Goal: Information Seeking & Learning: Learn about a topic

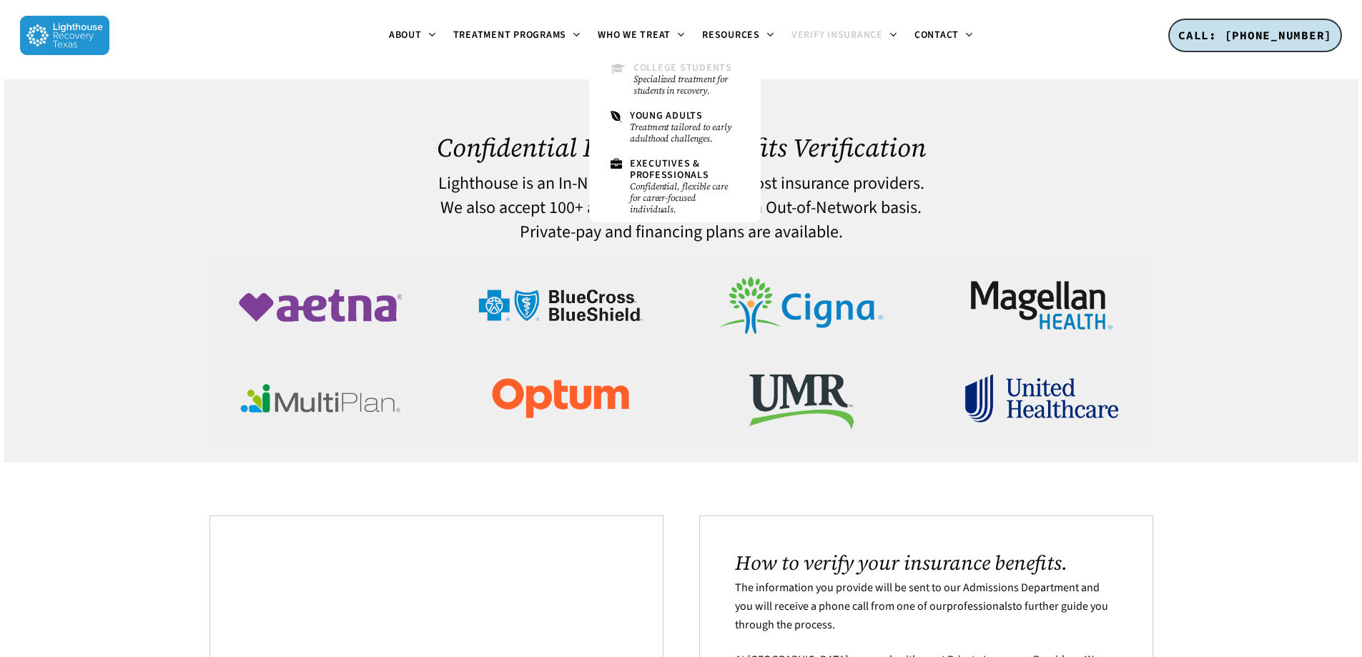
click at [657, 77] on small "Specialized treatment for students in recovery." at bounding box center [687, 85] width 106 height 23
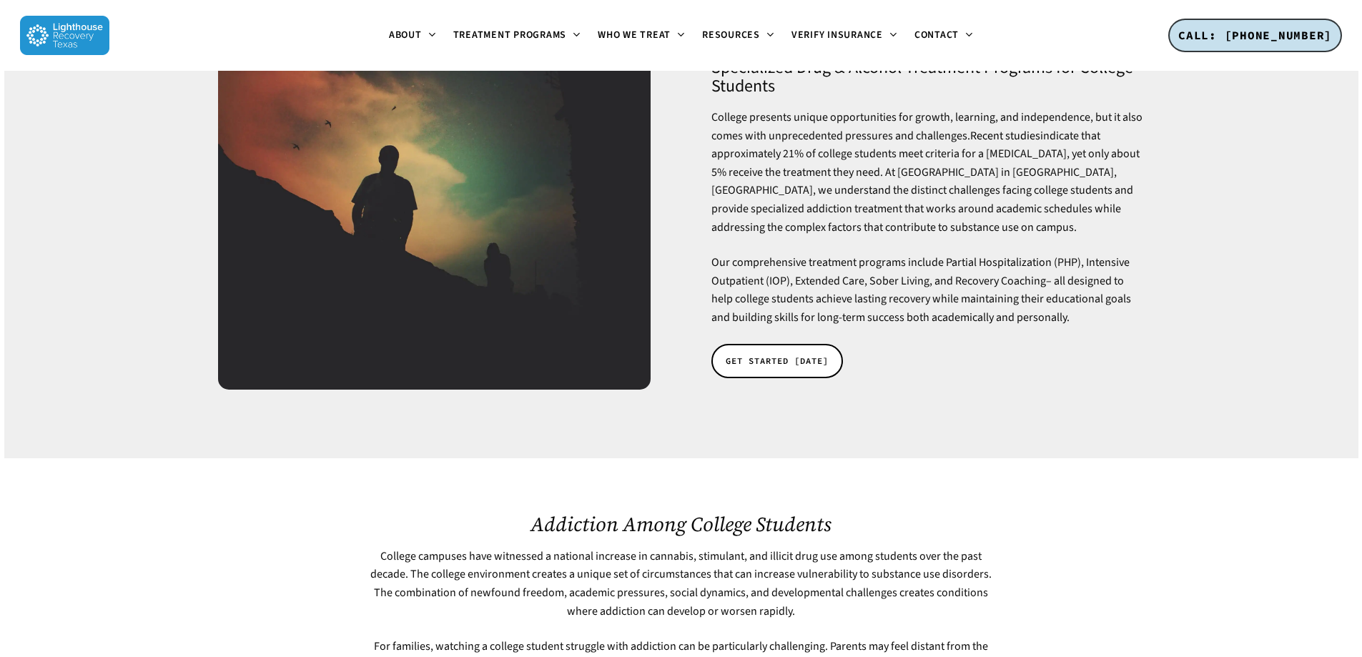
scroll to position [215, 0]
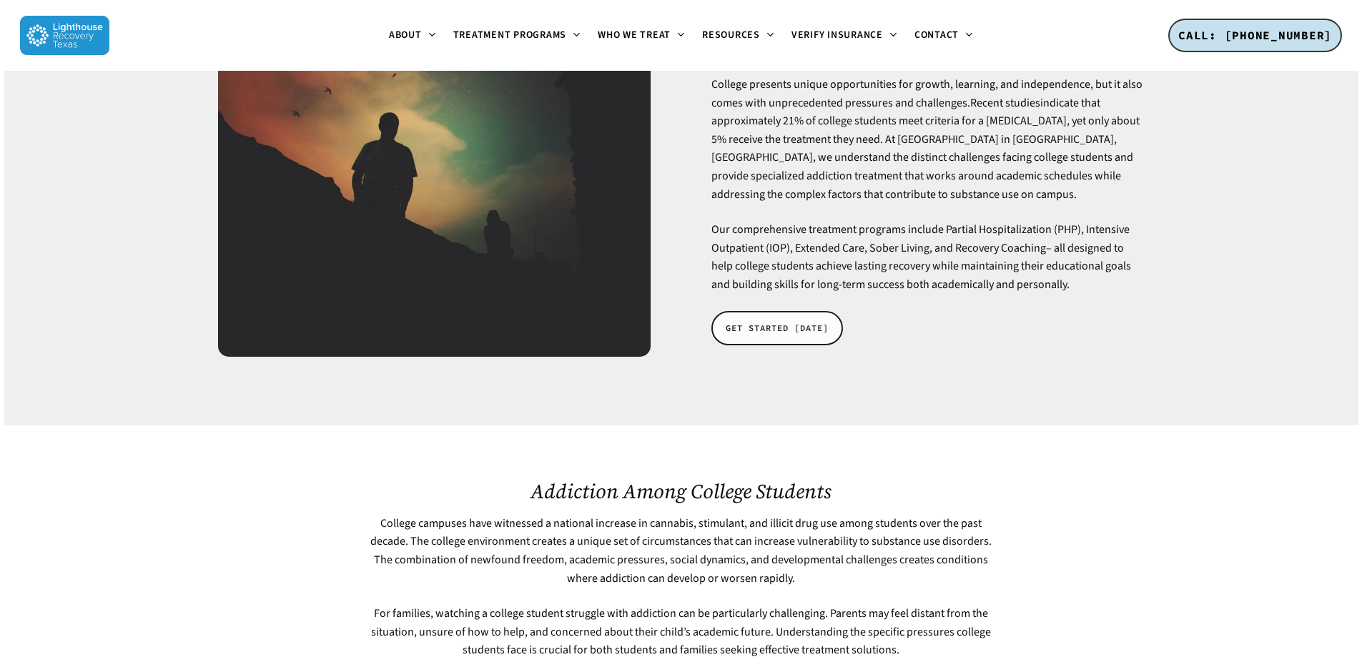
click at [776, 321] on span "GET STARTED TODAY" at bounding box center [777, 328] width 103 height 14
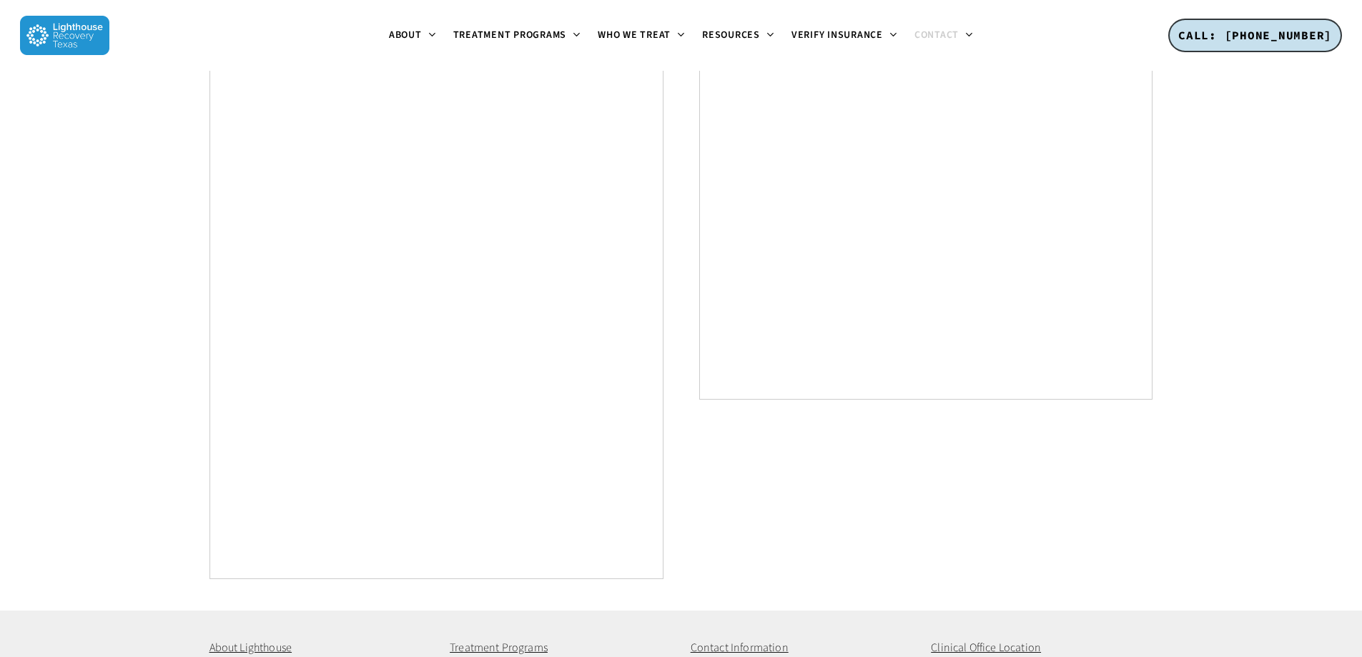
scroll to position [429, 0]
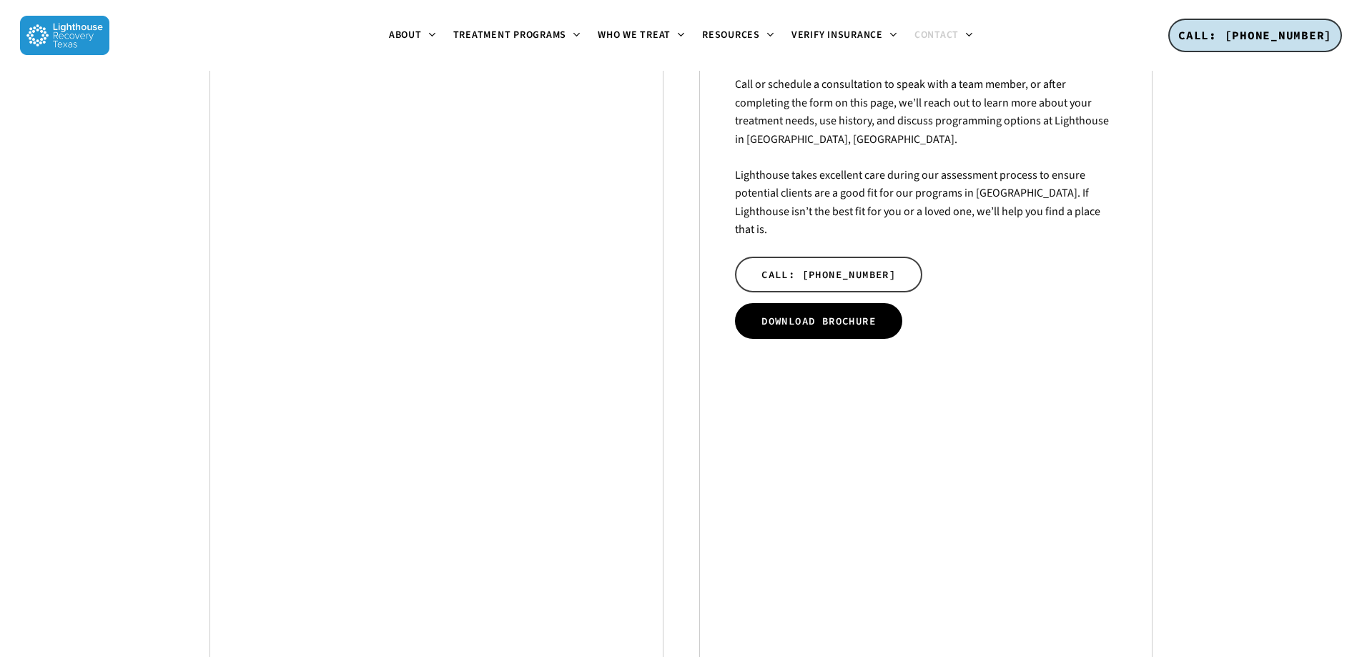
click at [821, 314] on span "DOWNLOAD BROCHURE" at bounding box center [819, 321] width 114 height 14
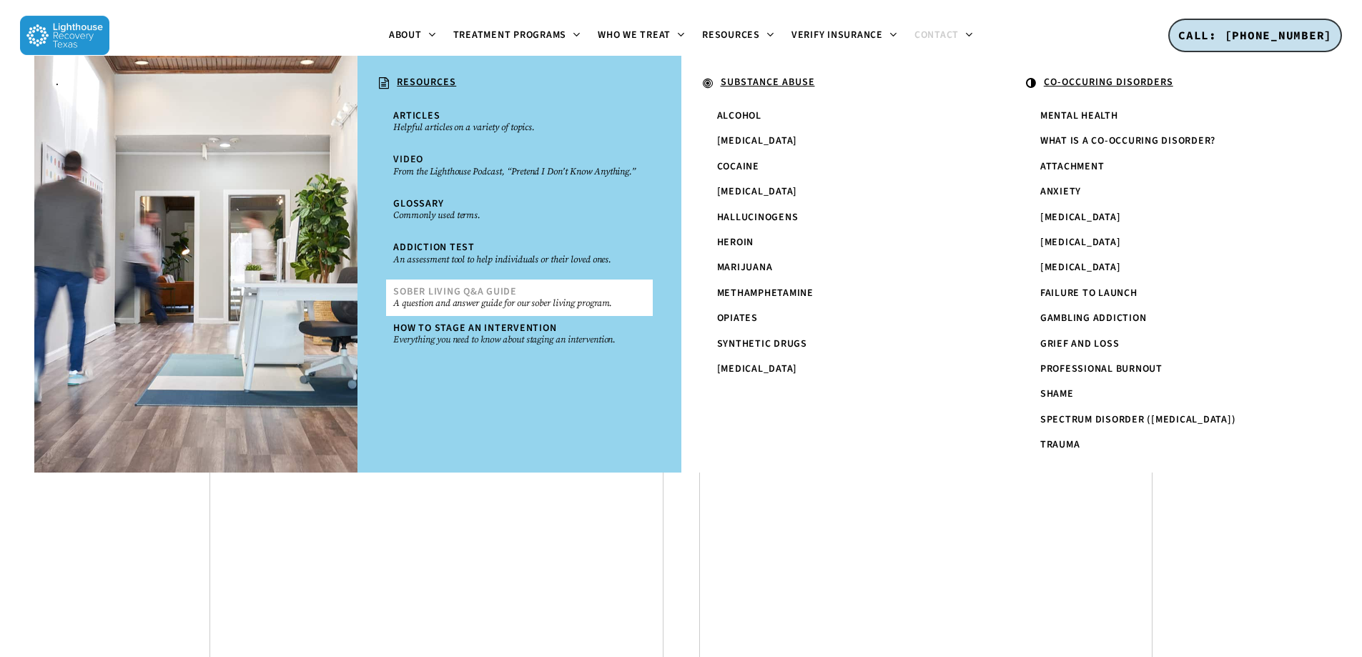
click at [472, 305] on small "A question and answer guide for our sober living program." at bounding box center [519, 302] width 252 height 11
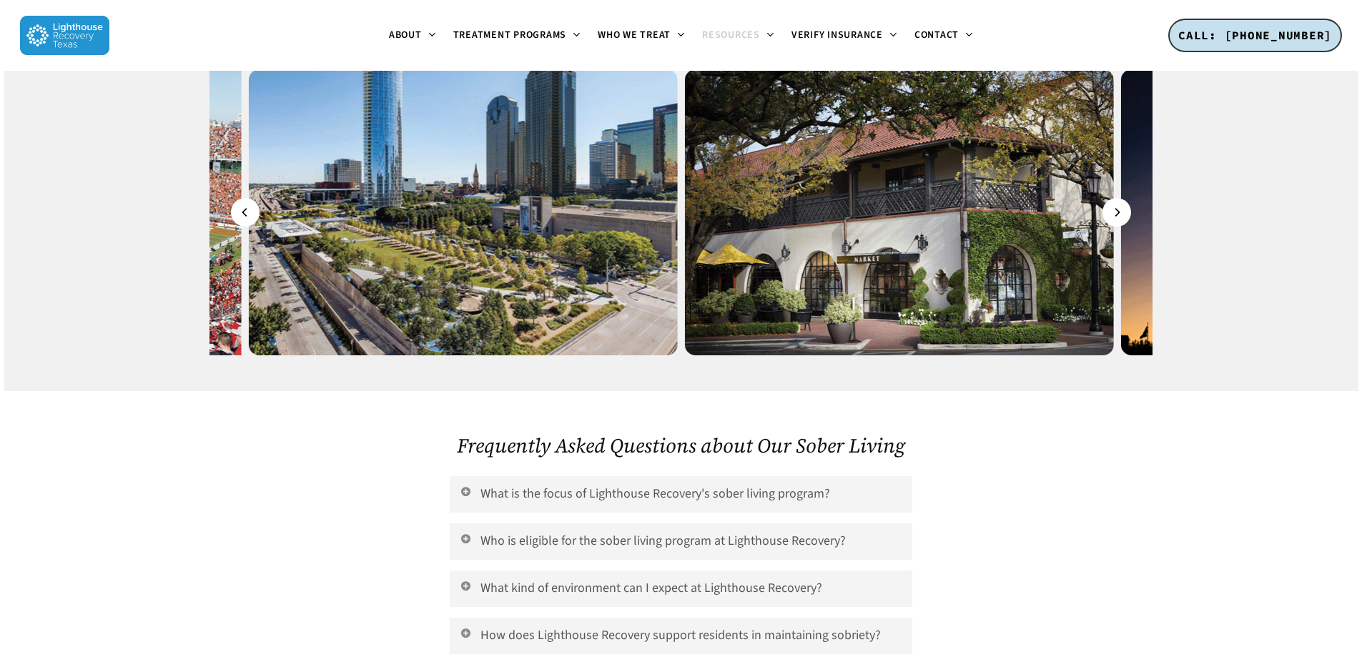
scroll to position [4076, 0]
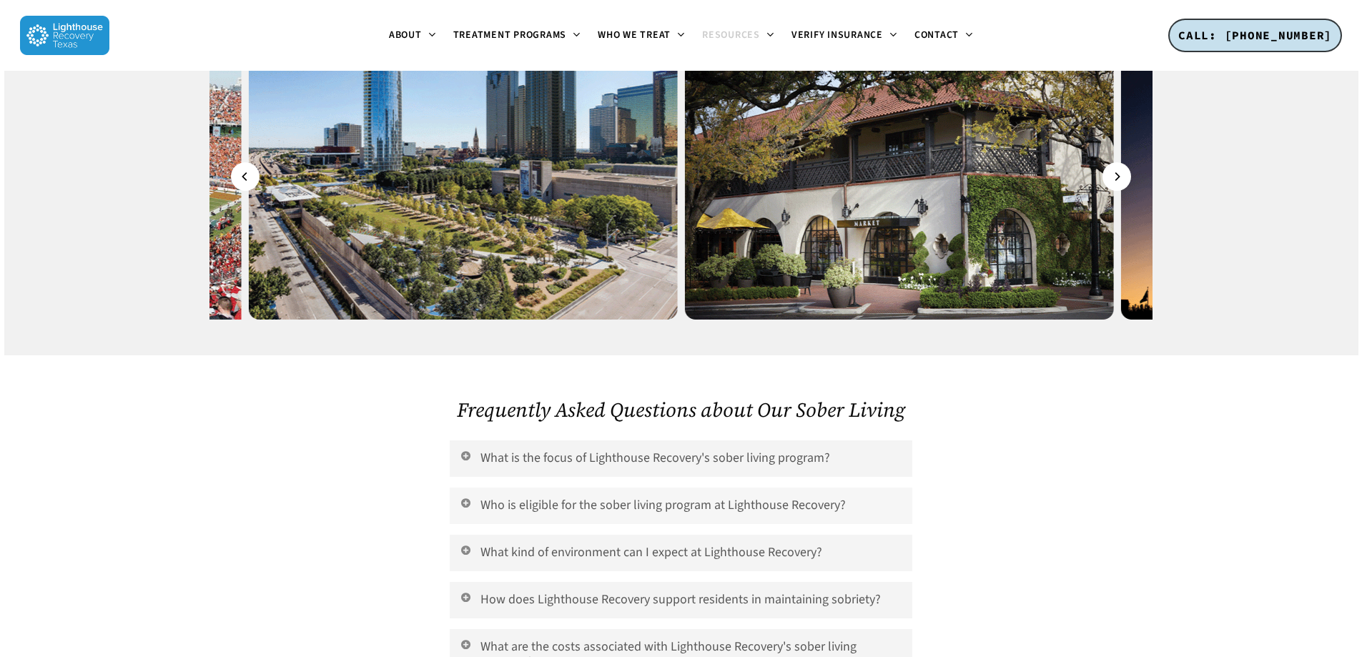
click at [653, 488] on link "Who is eligible for the sober living program at Lighthouse Recovery?" at bounding box center [681, 506] width 462 height 36
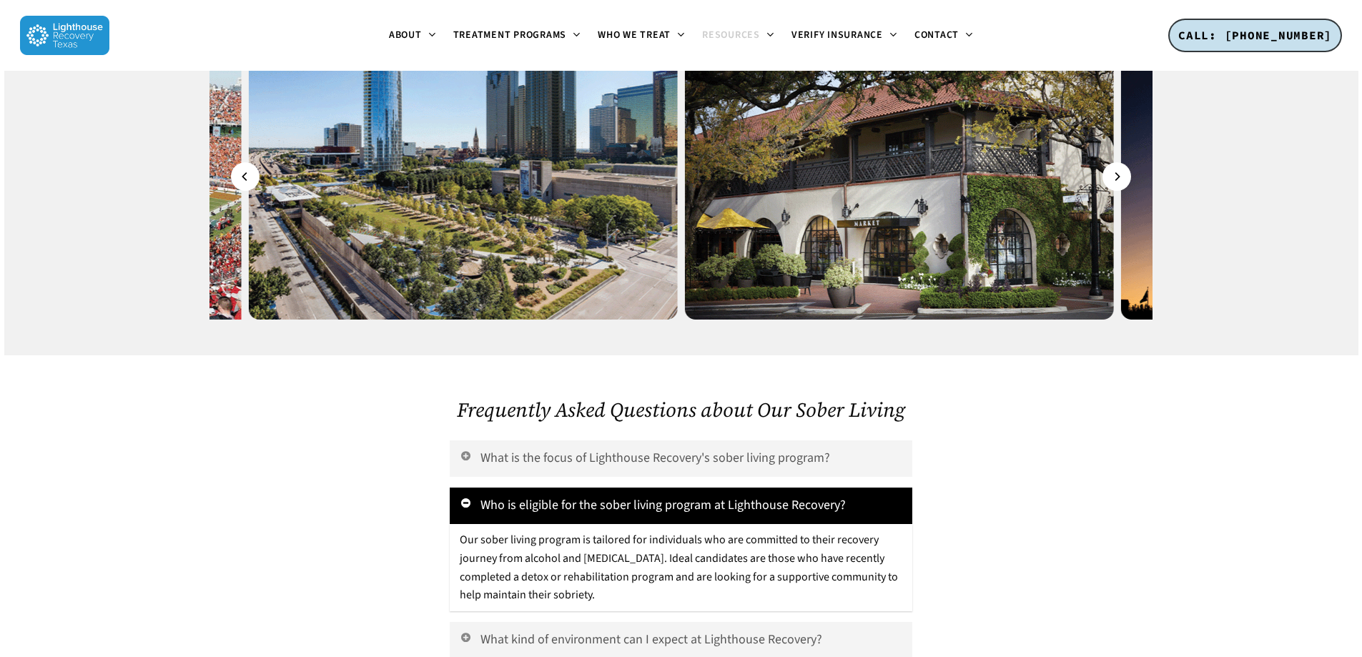
click at [653, 488] on link "Who is eligible for the sober living program at Lighthouse Recovery?" at bounding box center [681, 506] width 462 height 36
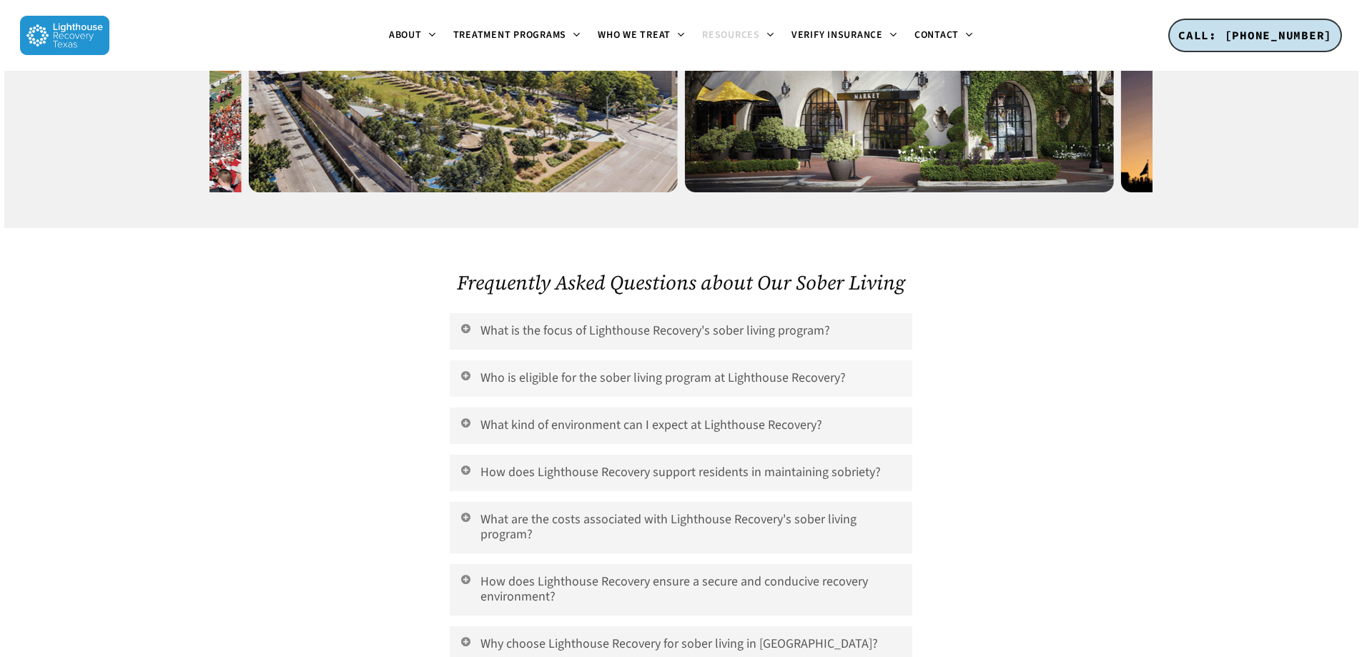
scroll to position [4219, 0]
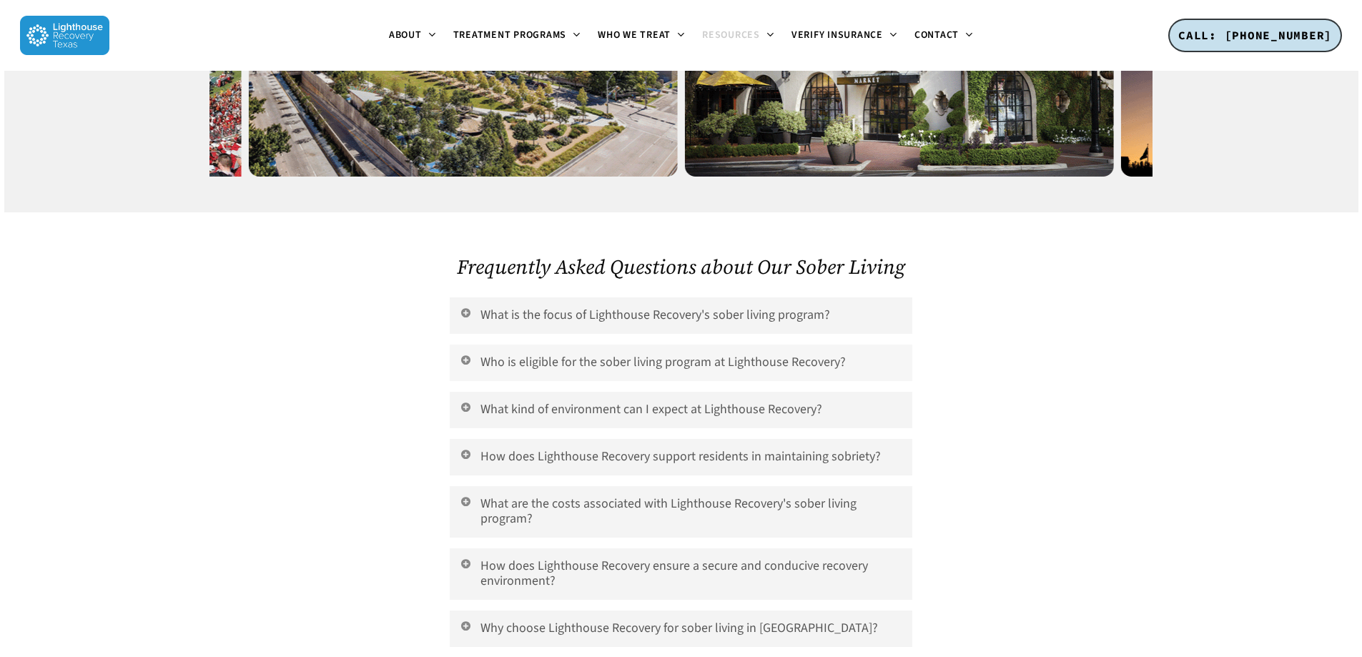
click at [653, 486] on link "What are the costs associated with Lighthouse Recovery's sober living program?" at bounding box center [681, 511] width 462 height 51
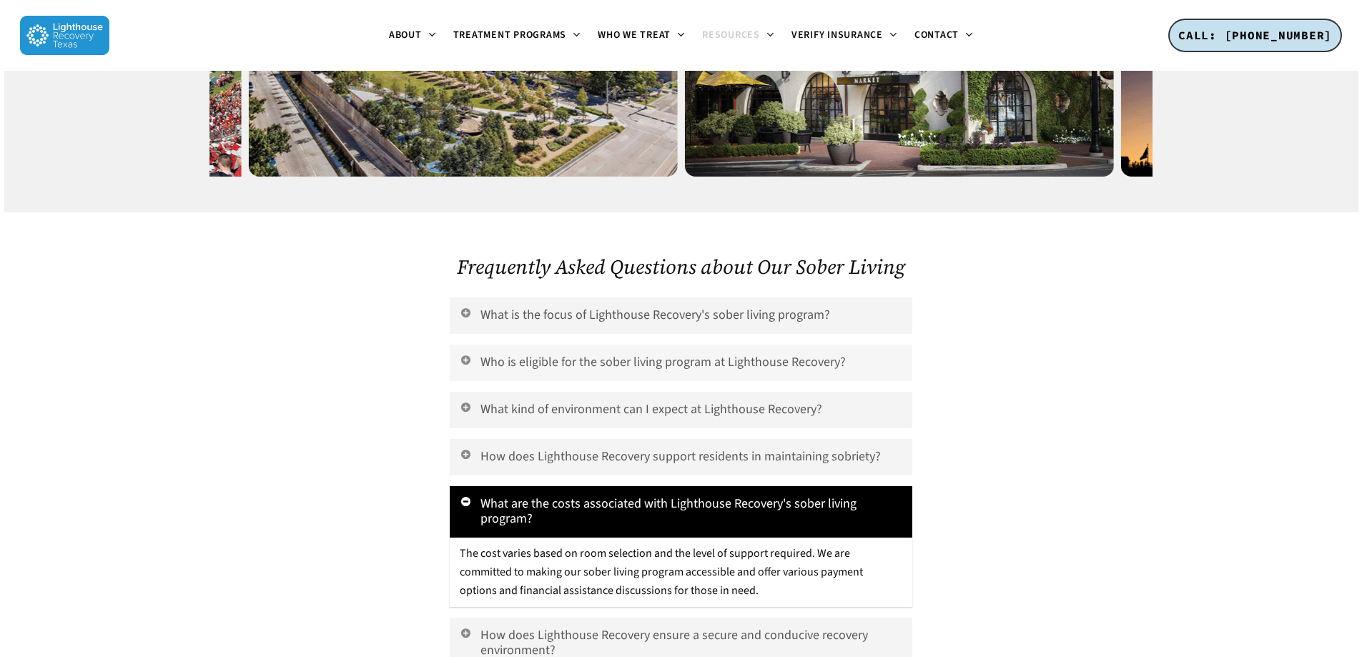
click at [653, 486] on link "What are the costs associated with Lighthouse Recovery's sober living program?" at bounding box center [681, 511] width 462 height 51
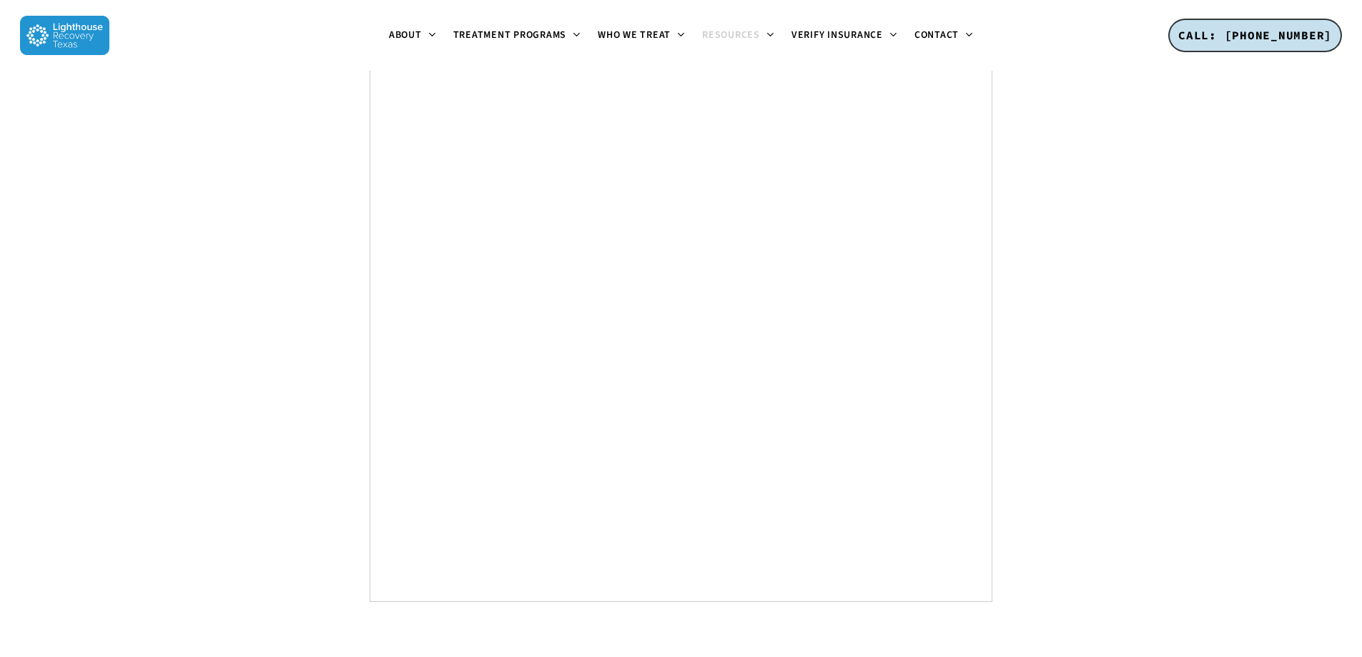
scroll to position [8012, 0]
